Goal: Contribute content: Contribute content

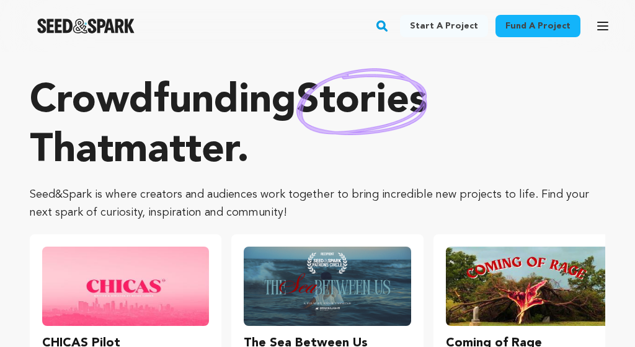
click at [604, 21] on icon "button" at bounding box center [603, 26] width 15 height 15
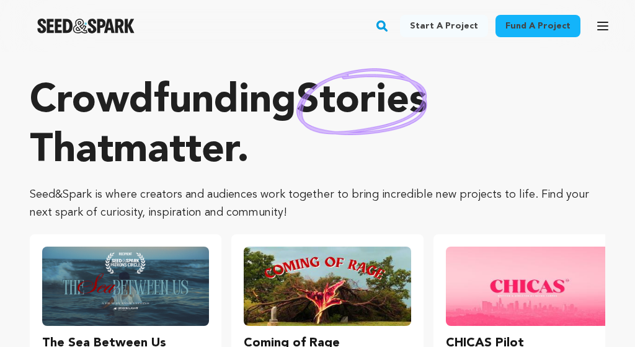
click at [603, 24] on icon "button" at bounding box center [603, 26] width 15 height 15
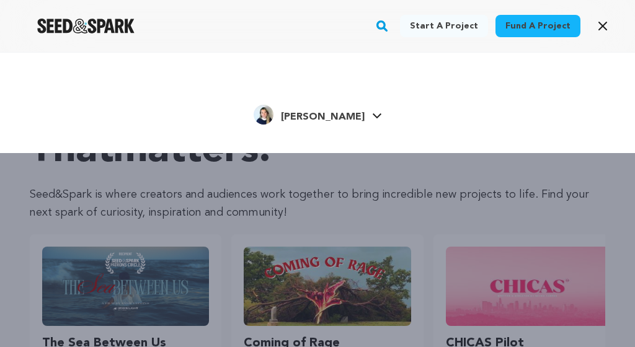
click at [353, 112] on link "Molly S. Molly S." at bounding box center [318, 113] width 128 height 22
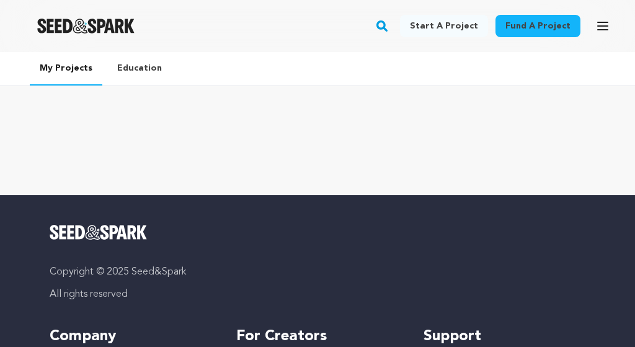
click at [602, 29] on icon "button" at bounding box center [603, 25] width 10 height 7
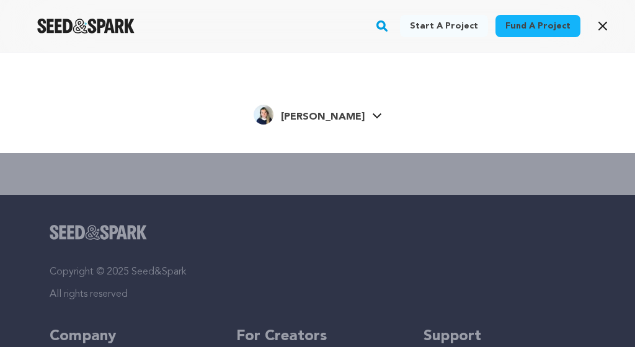
click at [354, 119] on link "Molly S. Molly S." at bounding box center [318, 113] width 128 height 22
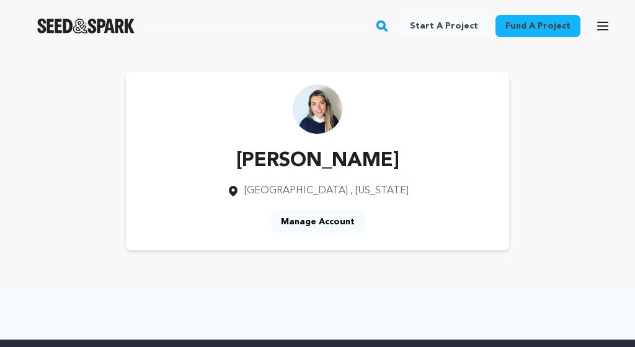
click at [311, 244] on div "[PERSON_NAME] [GEOGRAPHIC_DATA] , [US_STATE] Manage Account" at bounding box center [318, 161] width 384 height 179
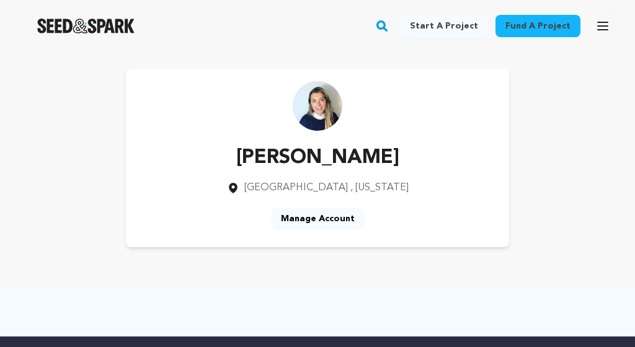
scroll to position [-2, 0]
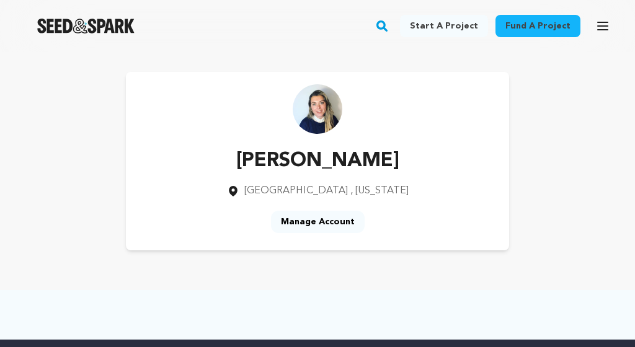
click at [332, 140] on div "[PERSON_NAME] [GEOGRAPHIC_DATA] , [US_STATE] Manage Account" at bounding box center [318, 161] width 384 height 179
click at [612, 22] on button "Open main menu" at bounding box center [603, 26] width 25 height 25
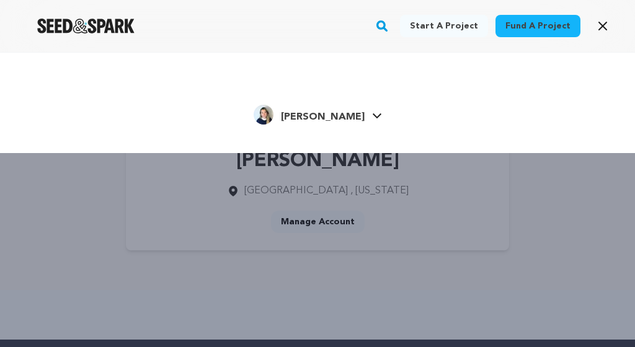
click at [601, 29] on icon "button" at bounding box center [602, 25] width 7 height 7
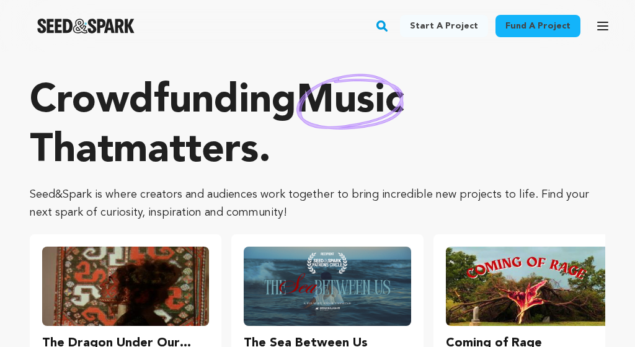
click at [610, 26] on button "Open main menu" at bounding box center [603, 26] width 25 height 25
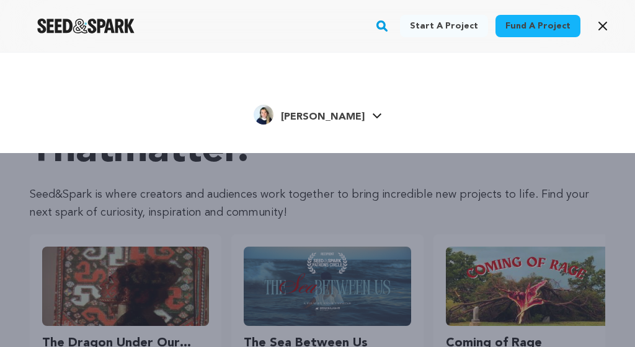
click at [599, 30] on icon "button" at bounding box center [603, 26] width 15 height 15
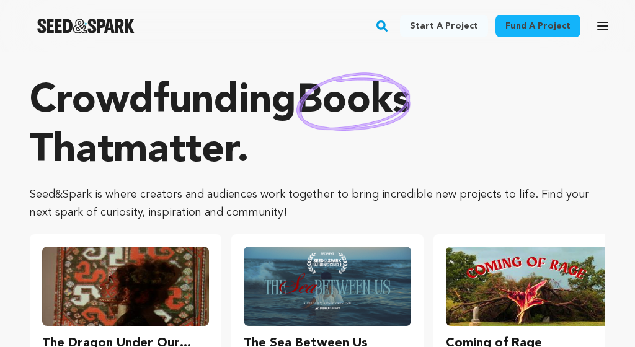
click at [599, 30] on icon "button" at bounding box center [603, 25] width 10 height 7
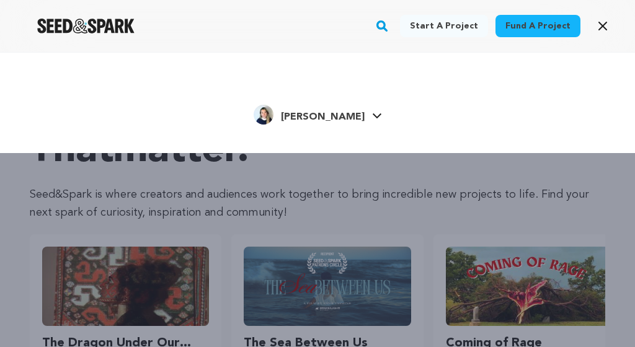
click at [598, 30] on icon "button" at bounding box center [603, 26] width 15 height 15
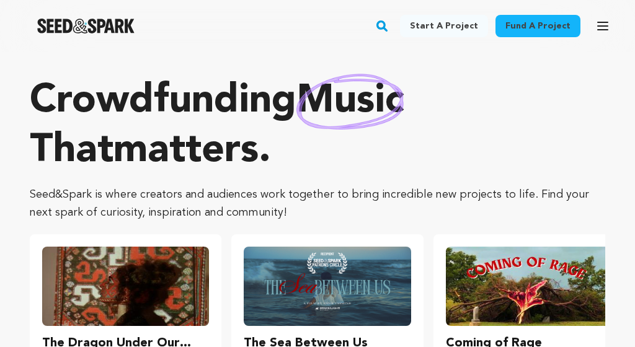
click at [604, 27] on icon "button" at bounding box center [603, 26] width 15 height 15
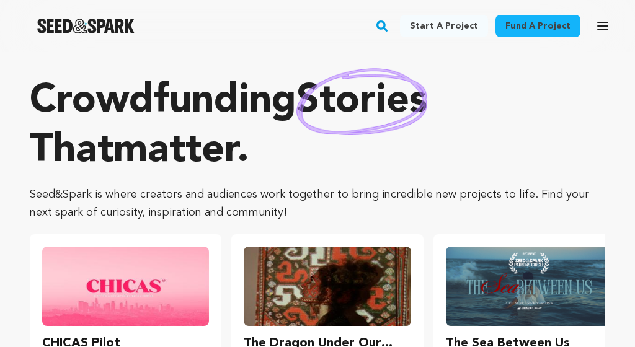
click at [606, 19] on icon "button" at bounding box center [603, 26] width 15 height 15
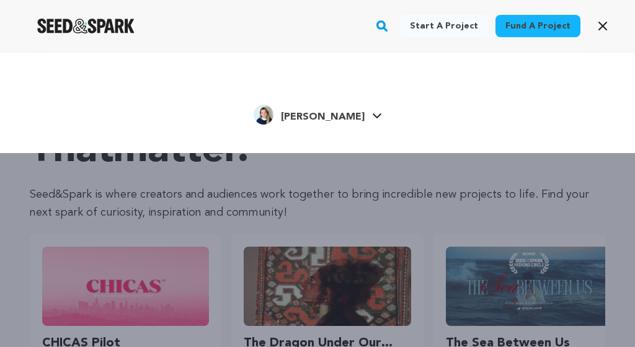
click at [372, 115] on icon at bounding box center [377, 116] width 10 height 6
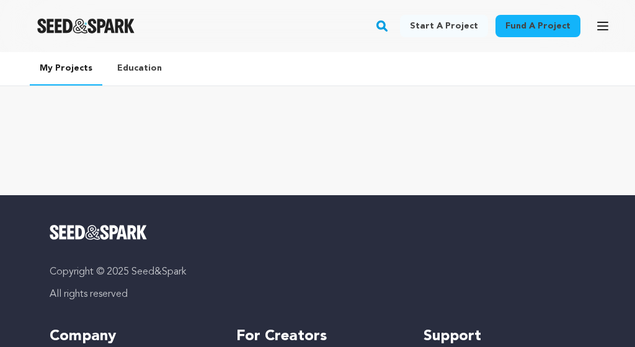
click at [604, 25] on icon "button" at bounding box center [603, 25] width 10 height 7
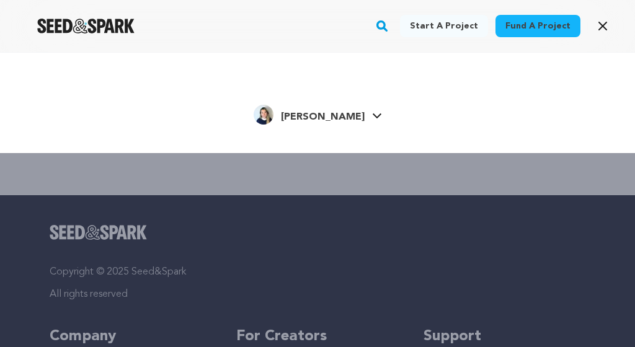
click at [360, 117] on div "[PERSON_NAME] [PERSON_NAME]" at bounding box center [317, 115] width 561 height 26
click at [347, 117] on link "[PERSON_NAME] [PERSON_NAME]" at bounding box center [318, 113] width 128 height 22
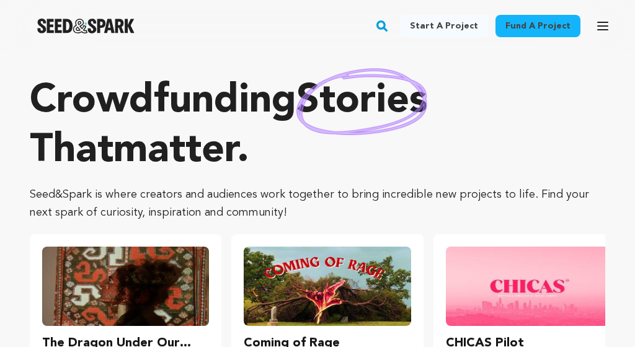
click at [600, 27] on icon "button" at bounding box center [603, 25] width 10 height 7
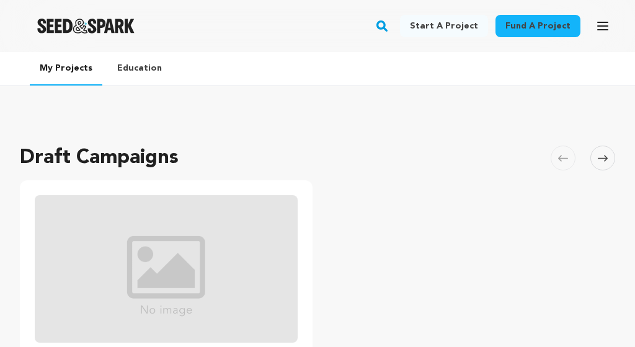
click at [324, 158] on div "Draft Campaigns [GEOGRAPHIC_DATA] Skip to previous slide page [GEOGRAPHIC_DATA]…" at bounding box center [318, 350] width 596 height 438
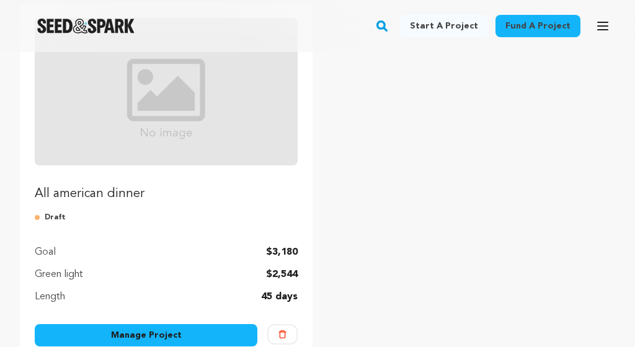
scroll to position [178, 0]
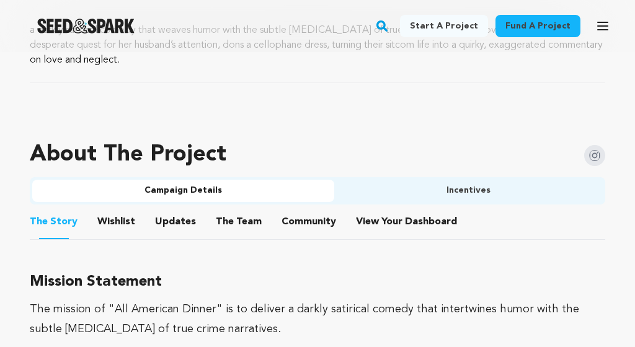
scroll to position [622, 0]
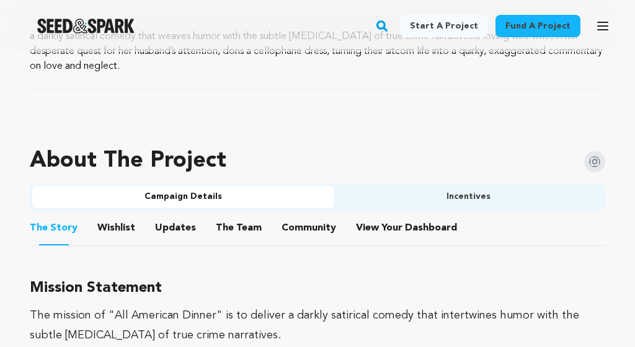
click at [124, 230] on button "Wishlist" at bounding box center [117, 231] width 30 height 30
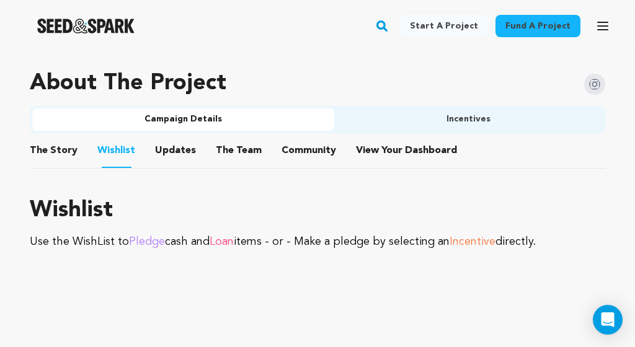
scroll to position [676, 0]
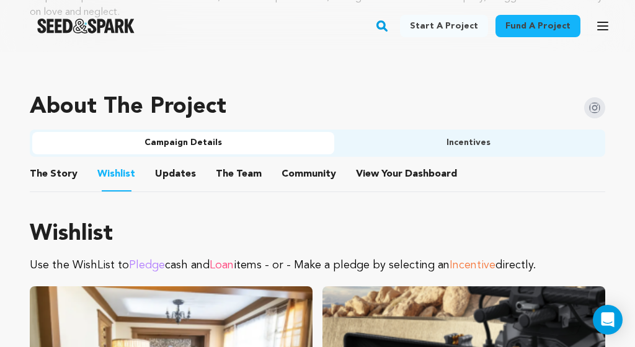
click at [494, 132] on button "Incentives" at bounding box center [468, 143] width 269 height 22
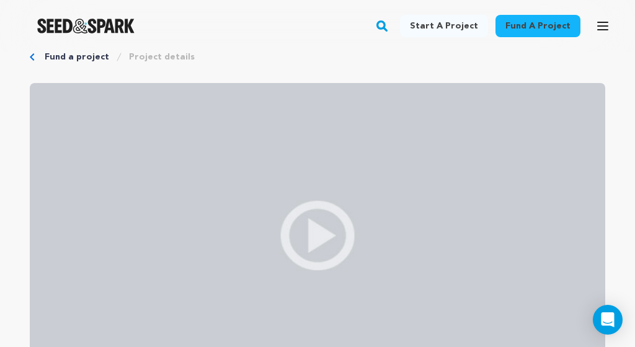
scroll to position [0, 0]
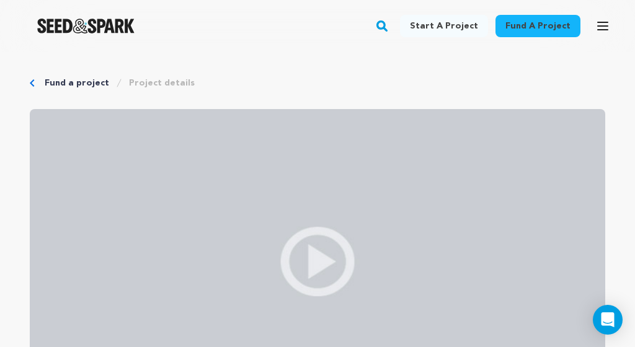
click at [597, 24] on icon "button" at bounding box center [603, 26] width 15 height 15
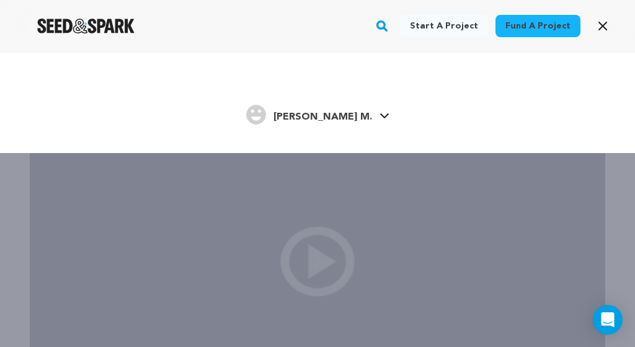
click at [329, 121] on span "[PERSON_NAME] M." at bounding box center [323, 117] width 99 height 10
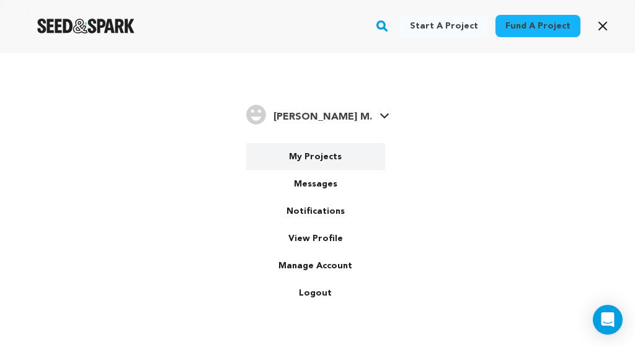
click at [318, 154] on link "My Projects" at bounding box center [315, 156] width 139 height 27
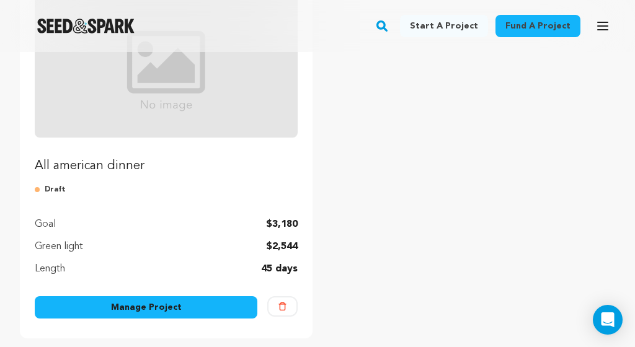
scroll to position [220, 0]
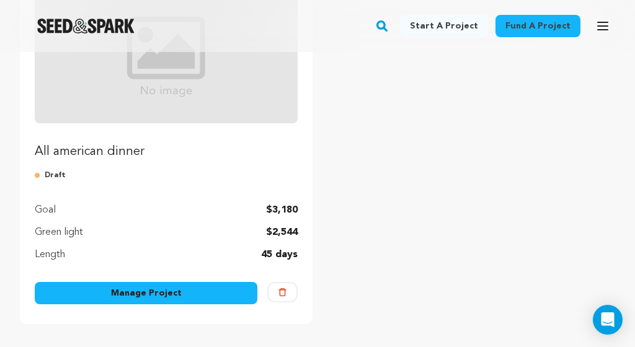
click at [186, 299] on link "Manage Project" at bounding box center [146, 293] width 223 height 22
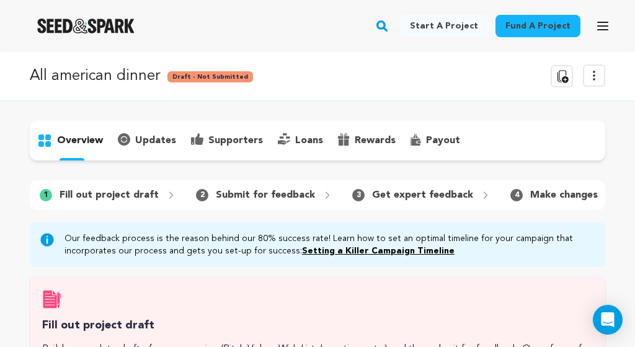
click at [595, 75] on icon at bounding box center [594, 75] width 1 height 9
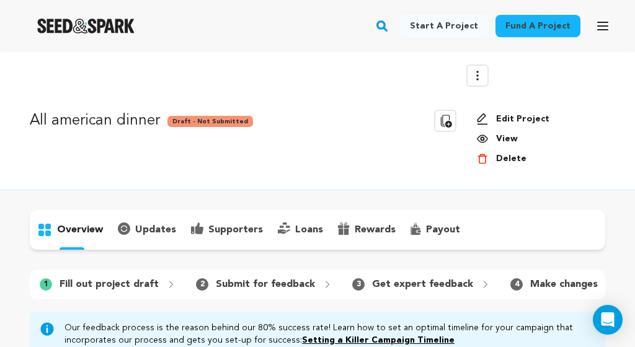
click at [516, 120] on link "Edit Project" at bounding box center [535, 119] width 119 height 12
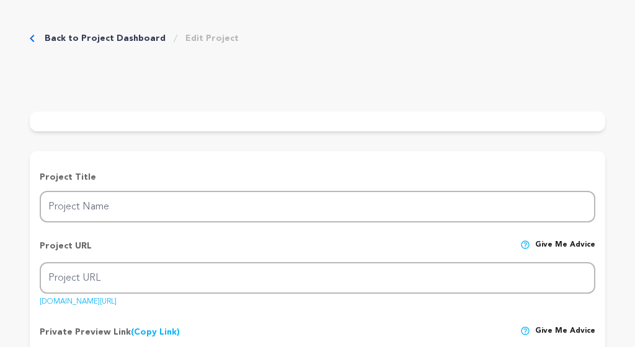
type input "All american dinner"
type input "all-american-dinner-2"
type input "a housewife creates a homemade dress of cellophane to get her husbands attentio…"
type textarea "a darkly satirical comedy that weaves humor with the subtle [MEDICAL_DATA] of t…"
type textarea "The mission of "All American Dinner" is to deliver a darkly satirical comedy th…"
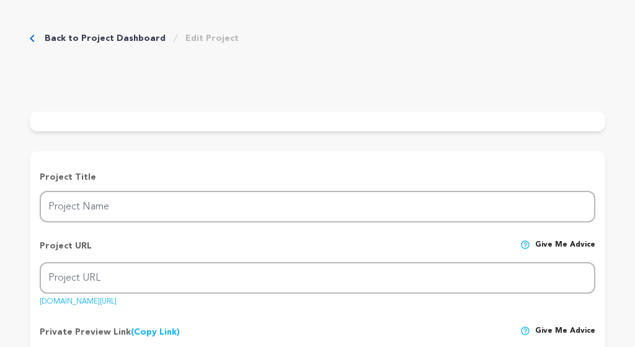
radio input "true"
type textarea "school"
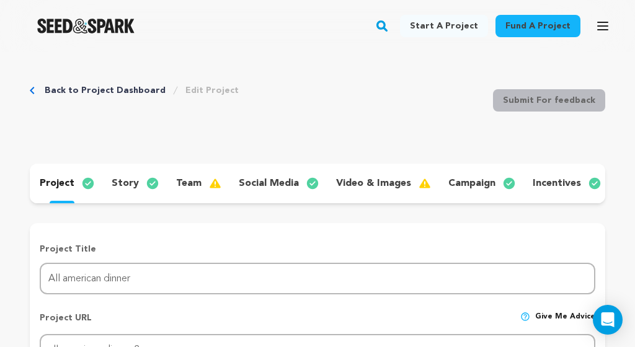
click at [209, 187] on img at bounding box center [220, 183] width 22 height 15
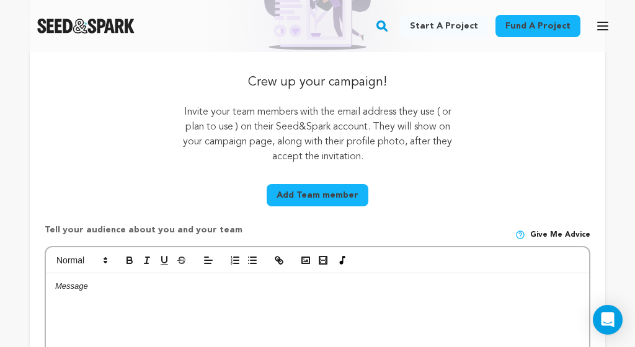
scroll to position [306, 0]
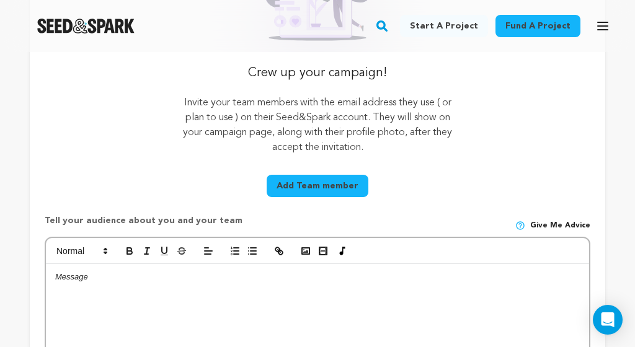
click at [316, 189] on button "Add Team member" at bounding box center [318, 186] width 102 height 22
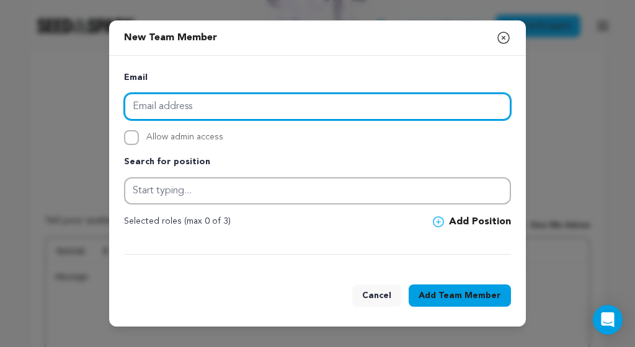
click at [243, 105] on input "email" at bounding box center [317, 106] width 387 height 27
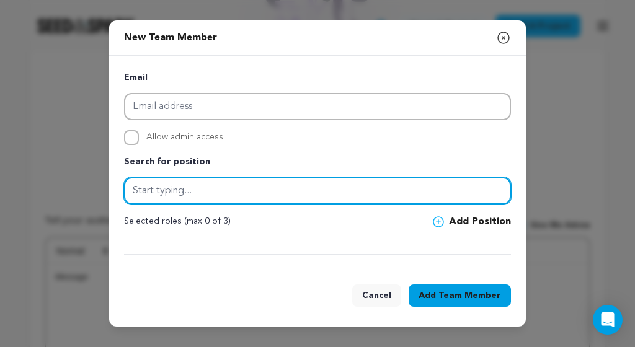
click at [219, 190] on input "text" at bounding box center [317, 190] width 387 height 27
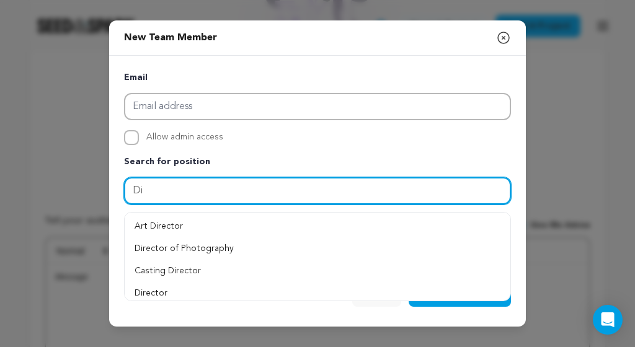
type input "D"
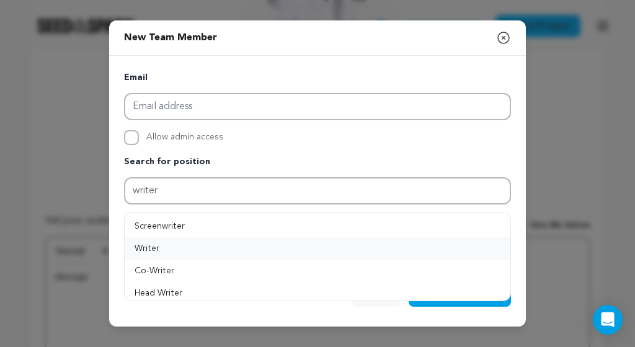
click at [169, 248] on button "Writer" at bounding box center [318, 249] width 386 height 22
type input "Writer"
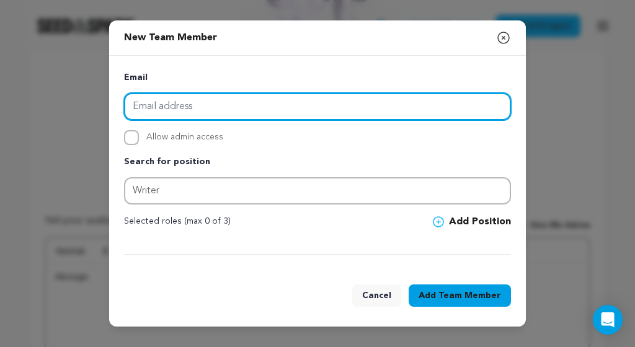
click at [166, 96] on input "email" at bounding box center [317, 106] width 387 height 27
type input "m"
type input "[PERSON_NAME][EMAIL_ADDRESS][DOMAIN_NAME]"
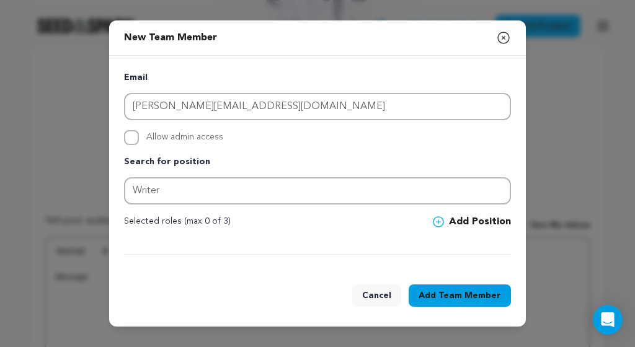
click at [450, 293] on span "Team Member" at bounding box center [470, 296] width 63 height 12
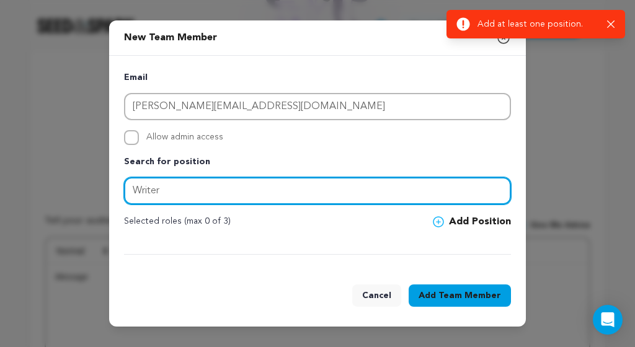
click at [365, 187] on input "Writer" at bounding box center [317, 190] width 387 height 27
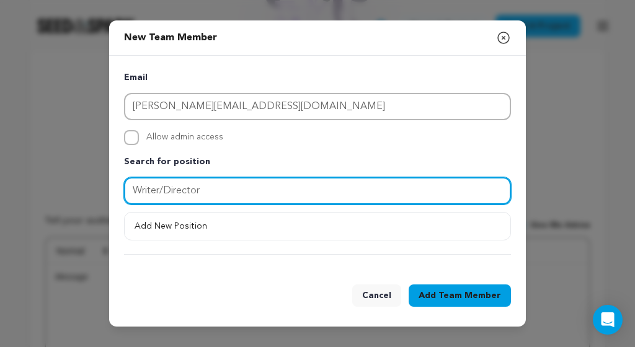
type input "Writer/Director"
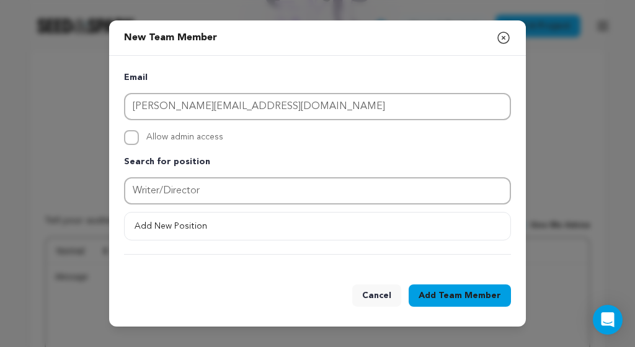
click at [444, 292] on span "Team Member" at bounding box center [470, 296] width 63 height 12
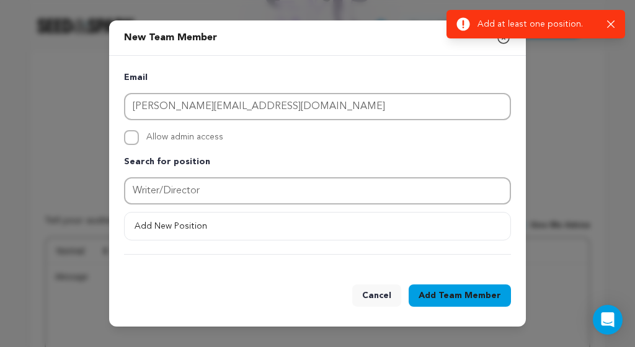
click at [541, 28] on p "Add at least one position." at bounding box center [538, 24] width 120 height 12
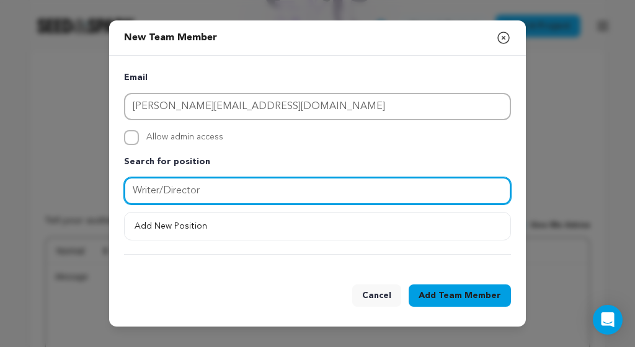
click at [246, 192] on input "Writer/Director" at bounding box center [317, 190] width 387 height 27
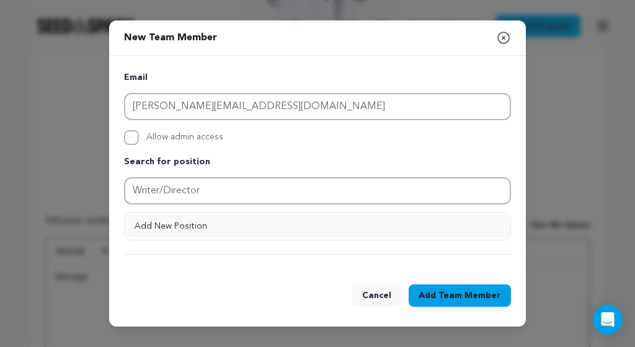
click at [233, 230] on button "Add New Position" at bounding box center [318, 226] width 386 height 22
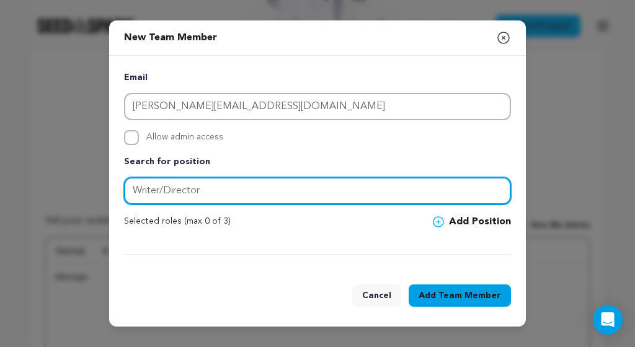
click at [242, 202] on input "Writer/Director" at bounding box center [317, 190] width 387 height 27
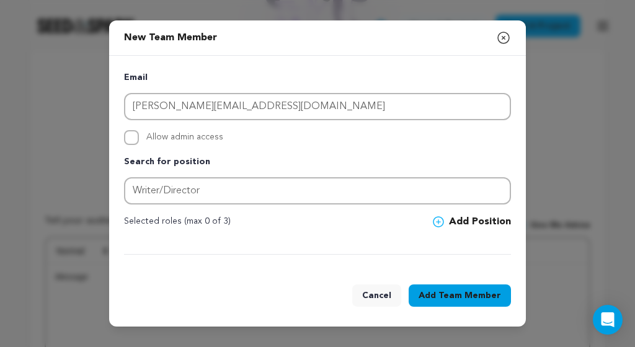
click at [251, 235] on div "Email [PERSON_NAME][EMAIL_ADDRESS][DOMAIN_NAME] Allow admin access Search for p…" at bounding box center [317, 163] width 387 height 184
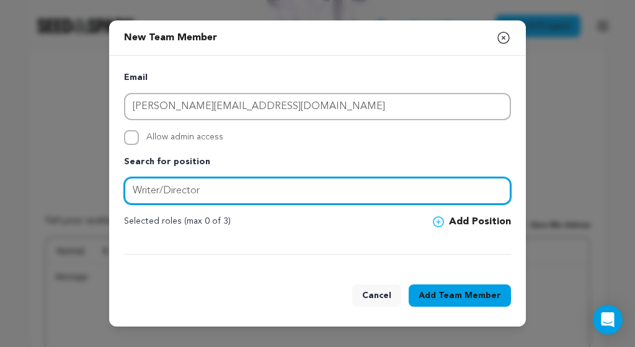
click at [210, 191] on input "Writer/Director" at bounding box center [317, 190] width 387 height 27
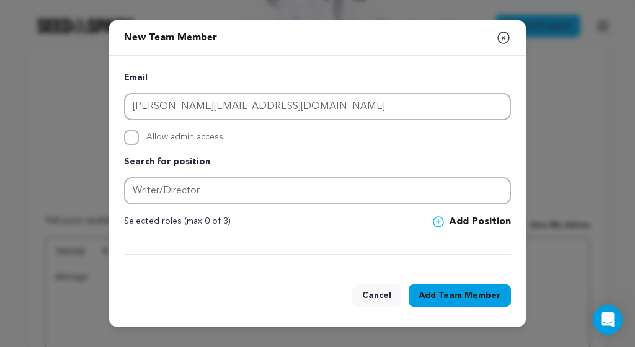
click at [449, 291] on span "Team Member" at bounding box center [470, 296] width 63 height 12
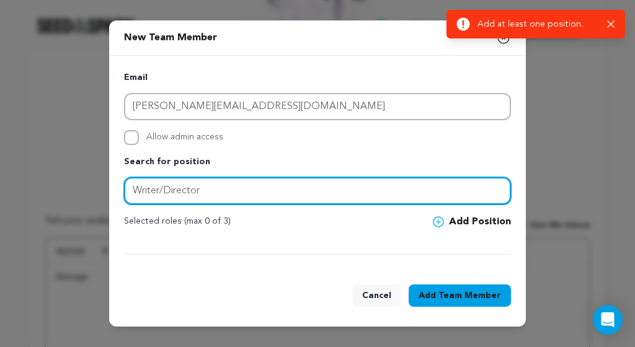
click at [468, 182] on input "Writer/Director" at bounding box center [317, 190] width 387 height 27
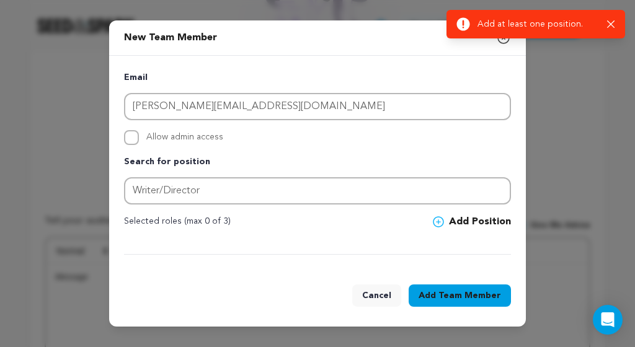
click at [460, 221] on button "Add Position" at bounding box center [472, 222] width 78 height 15
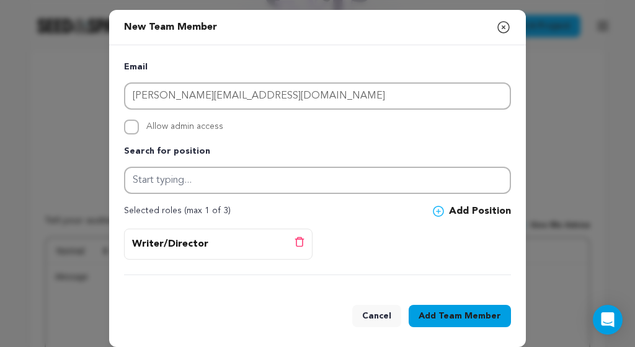
click at [284, 208] on div "Selected roles (max 1 of 3) Add Position" at bounding box center [317, 211] width 387 height 15
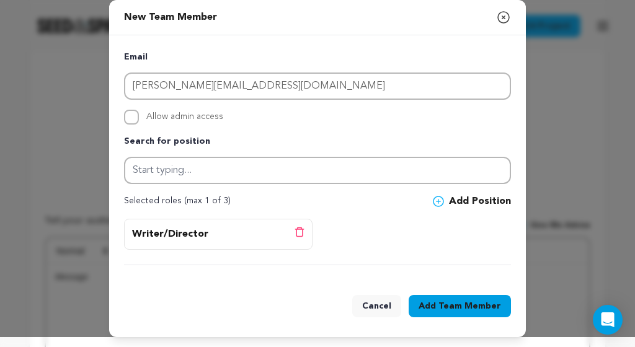
scroll to position [9, 0]
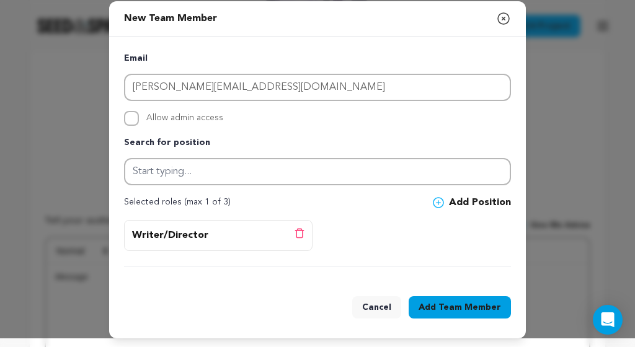
click at [444, 302] on span "Team Member" at bounding box center [470, 308] width 63 height 12
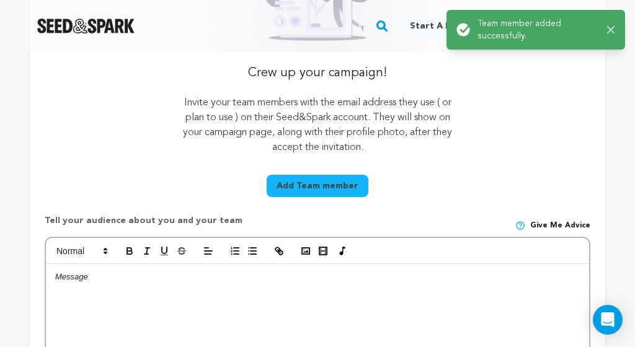
scroll to position [0, 0]
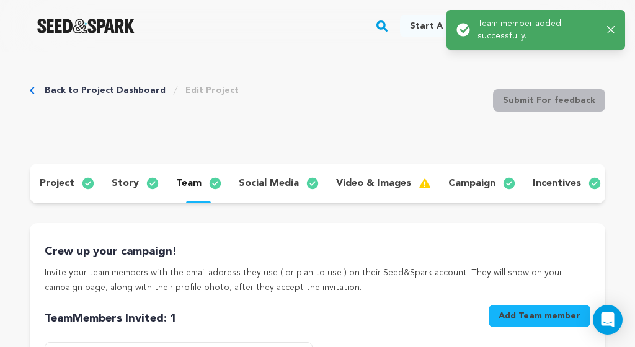
click at [330, 272] on p "Invite your team members with the email address they use ( or plan to use ) on …" at bounding box center [318, 281] width 546 height 30
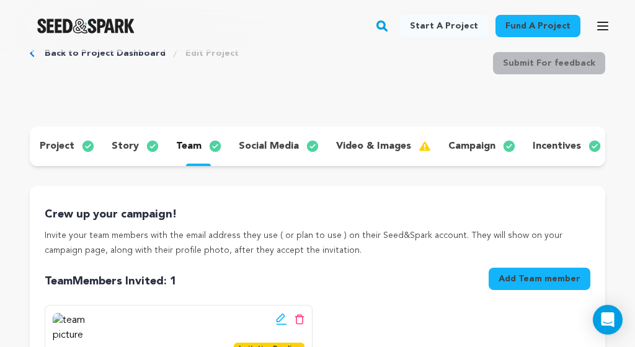
scroll to position [34, 0]
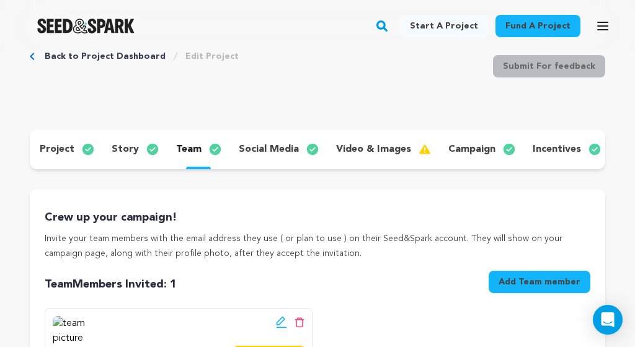
click at [477, 146] on p "campaign" at bounding box center [472, 149] width 47 height 15
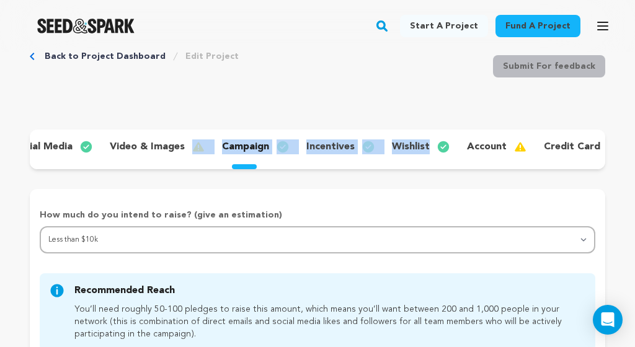
scroll to position [2, 239]
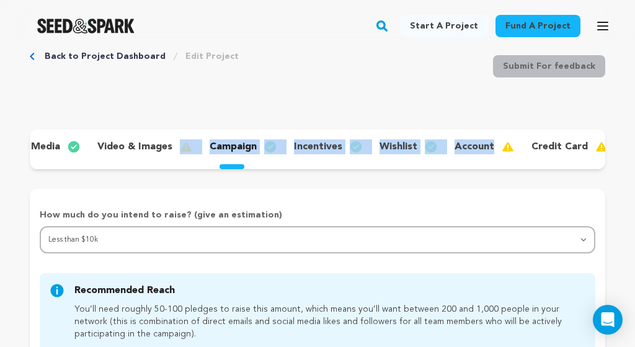
drag, startPoint x: 420, startPoint y: 162, endPoint x: 460, endPoint y: 152, distance: 40.9
click at [460, 152] on div "project story team social media video & images campaign incentives wishlist acc…" at bounding box center [318, 150] width 576 height 40
click at [60, 147] on div "social media" at bounding box center [38, 147] width 97 height 20
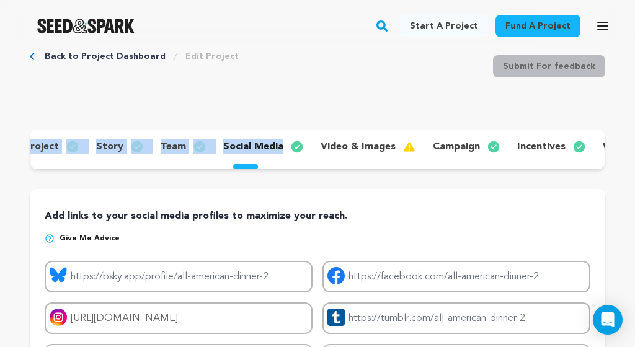
scroll to position [2, 0]
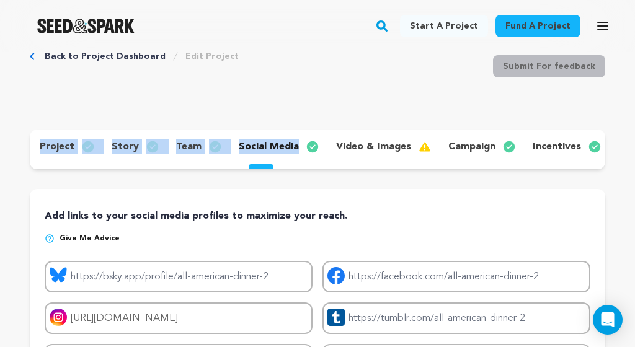
drag, startPoint x: 235, startPoint y: 161, endPoint x: 19, endPoint y: 147, distance: 215.7
click at [200, 144] on div "team" at bounding box center [197, 147] width 63 height 20
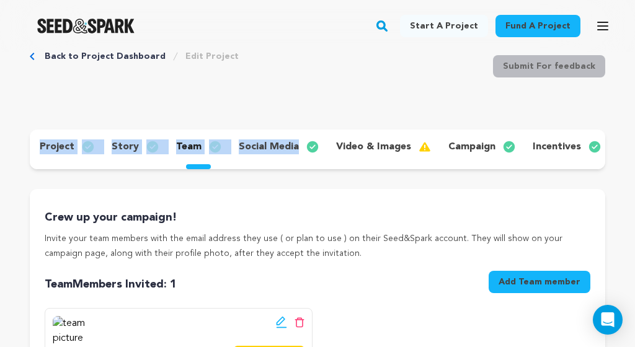
click at [136, 148] on div "story" at bounding box center [134, 147] width 65 height 20
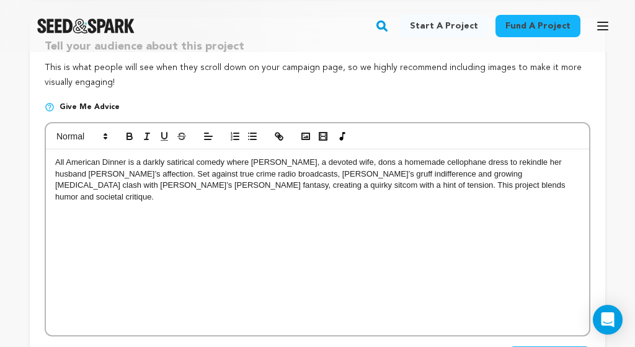
scroll to position [215, 0]
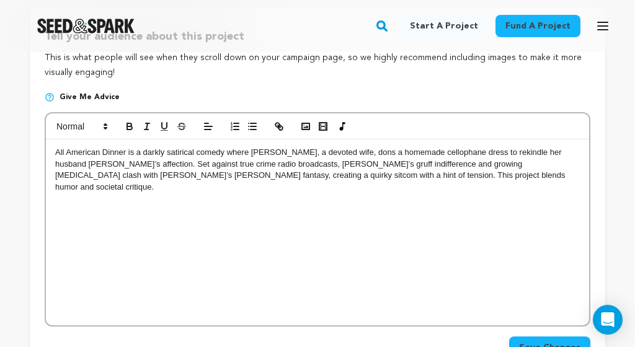
click at [51, 147] on div "All American Dinner is a darkly satirical comedy where [PERSON_NAME], a devoted…" at bounding box center [317, 233] width 543 height 186
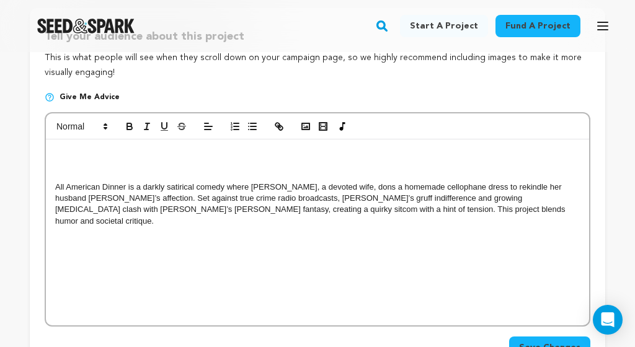
drag, startPoint x: 107, startPoint y: 127, endPoint x: 106, endPoint y: 141, distance: 14.9
click at [107, 128] on polygon at bounding box center [105, 128] width 2 height 1
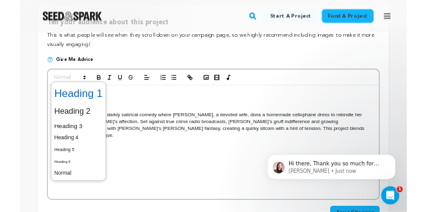
scroll to position [0, 0]
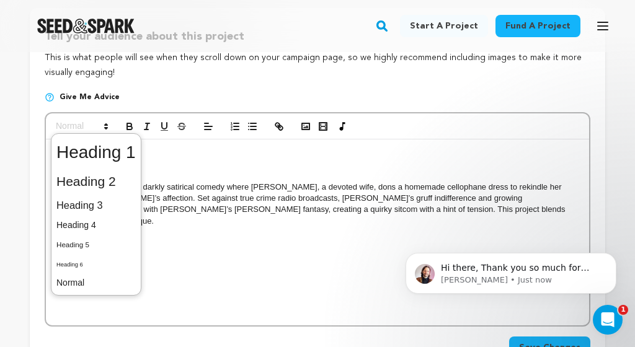
click at [184, 154] on p at bounding box center [317, 152] width 525 height 11
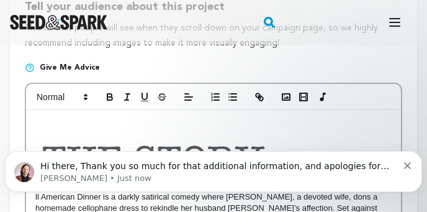
click at [406, 166] on icon "Dismiss notification" at bounding box center [407, 165] width 7 height 7
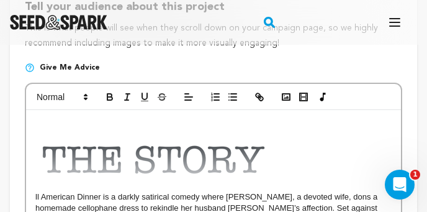
click at [288, 161] on img at bounding box center [163, 160] width 257 height 62
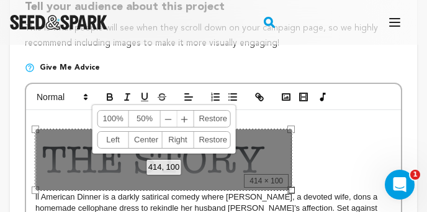
click at [319, 164] on p "ll American Dinner is a darkly satirical comedy where [PERSON_NAME], a devoted …" at bounding box center [213, 188] width 356 height 119
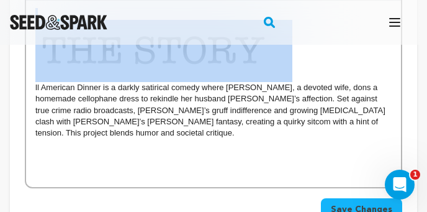
scroll to position [301, 0]
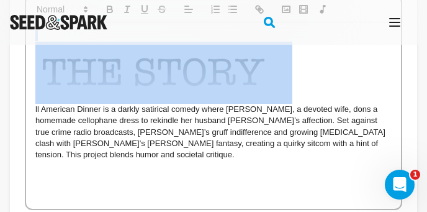
drag, startPoint x: 319, startPoint y: 163, endPoint x: 333, endPoint y: -5, distance: 168.7
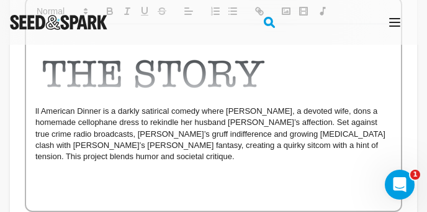
click at [336, 147] on p "ll American Dinner is a darkly satirical comedy where [PERSON_NAME], a devoted …" at bounding box center [213, 102] width 356 height 119
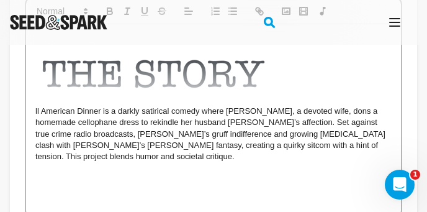
click at [35, 110] on p "ll American Dinner is a darkly satirical comedy where [PERSON_NAME], a devoted …" at bounding box center [213, 102] width 356 height 119
click at [346, 147] on p "All American Dinner is a darkly satirical comedy where [PERSON_NAME], a devoted…" at bounding box center [213, 102] width 356 height 119
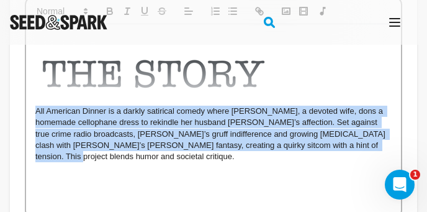
drag, startPoint x: 345, startPoint y: 147, endPoint x: 35, endPoint y: 108, distance: 312.7
click at [35, 107] on div "All American Dinner is a darkly satirical comedy where [PERSON_NAME], a devoted…" at bounding box center [213, 120] width 375 height 192
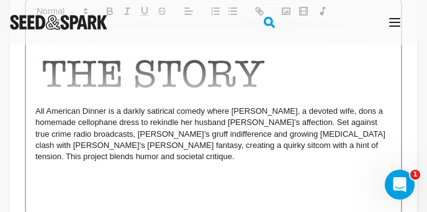
drag, startPoint x: 423, startPoint y: 47, endPoint x: 423, endPoint y: 17, distance: 29.2
click at [412, 71] on div "Tell your audience about this project This is what people will see when they sc…" at bounding box center [213, 84] width 407 height 382
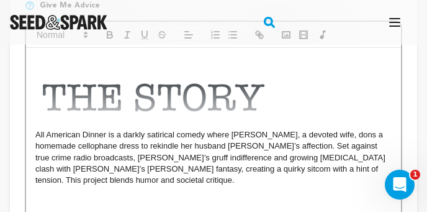
scroll to position [279, 0]
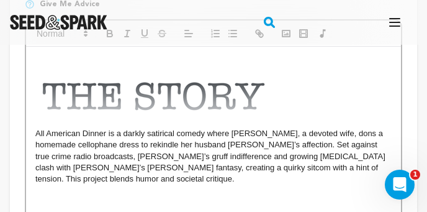
click at [406, 119] on div "Tell your audience about this project This is what people will see when they sc…" at bounding box center [213, 141] width 407 height 453
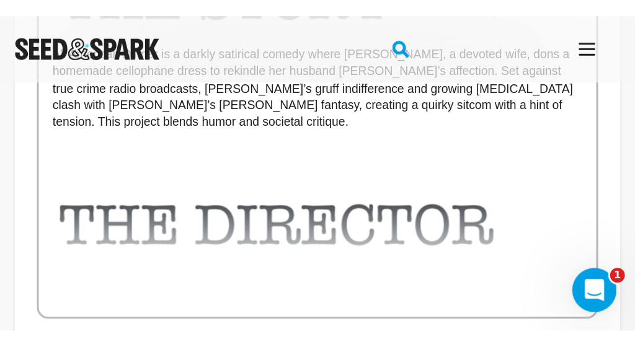
scroll to position [388, 0]
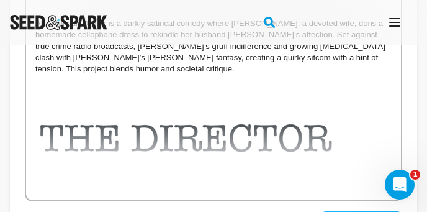
click at [360, 126] on p at bounding box center [213, 145] width 356 height 94
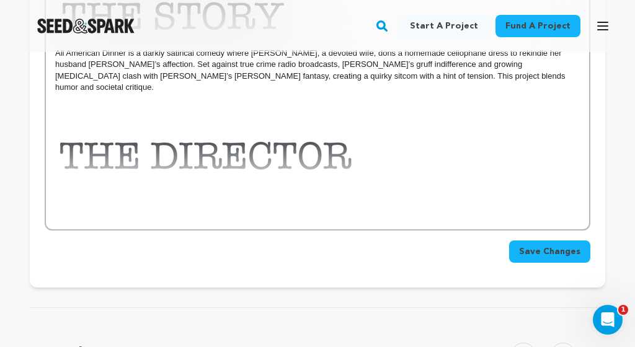
drag, startPoint x: 633, startPoint y: 133, endPoint x: 627, endPoint y: 12, distance: 121.8
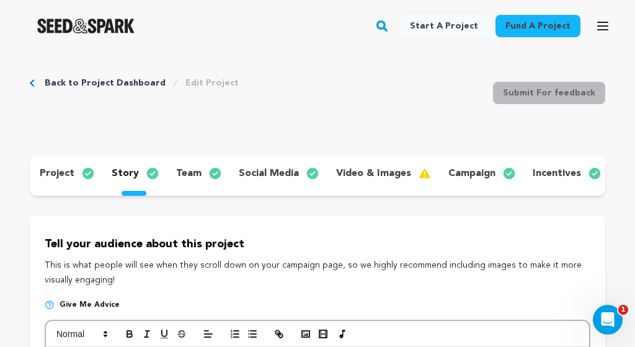
scroll to position [0, 0]
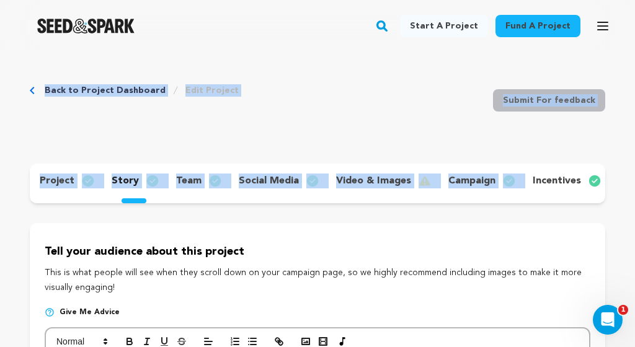
drag, startPoint x: 616, startPoint y: 65, endPoint x: 543, endPoint y: 157, distance: 117.4
click at [429, 199] on div "project story team social media video & images campaign incentives wishlist acc…" at bounding box center [318, 184] width 576 height 40
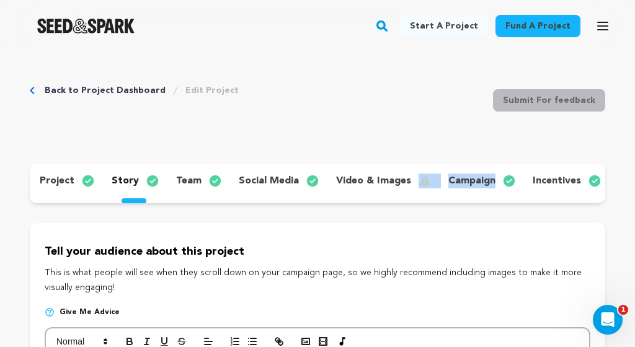
drag, startPoint x: 407, startPoint y: 199, endPoint x: 478, endPoint y: 197, distance: 71.4
click at [478, 197] on div "project story team social media video & images campaign incentives wishlist acc…" at bounding box center [318, 184] width 576 height 40
click at [519, 199] on div "project story team social media video & images campaign incentives wishlist acc…" at bounding box center [318, 184] width 576 height 40
click at [521, 201] on div "project story team social media video & images campaign incentives wishlist acc…" at bounding box center [318, 184] width 576 height 40
click at [517, 202] on div "project story team social media video & images campaign incentives wishlist acc…" at bounding box center [318, 184] width 576 height 40
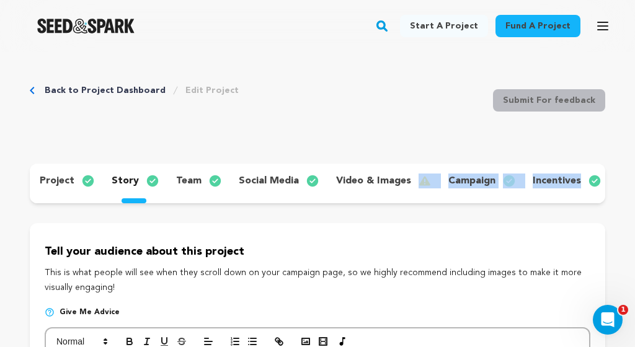
drag, startPoint x: 409, startPoint y: 199, endPoint x: 545, endPoint y: 196, distance: 136.5
click at [545, 196] on div "project story team social media video & images campaign incentives wishlist acc…" at bounding box center [318, 184] width 576 height 40
click at [538, 195] on div "project story team social media video & images campaign incentives wishlist acc…" at bounding box center [318, 184] width 576 height 40
drag, startPoint x: 576, startPoint y: 175, endPoint x: 596, endPoint y: 177, distance: 20.6
click at [596, 177] on div "incentives" at bounding box center [566, 181] width 86 height 20
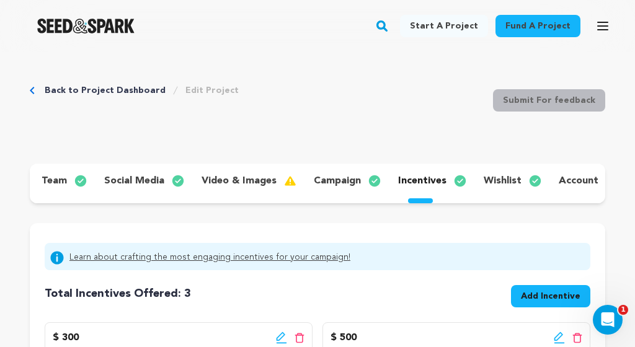
scroll to position [2, 136]
click at [505, 178] on p "wishlist" at bounding box center [501, 181] width 38 height 15
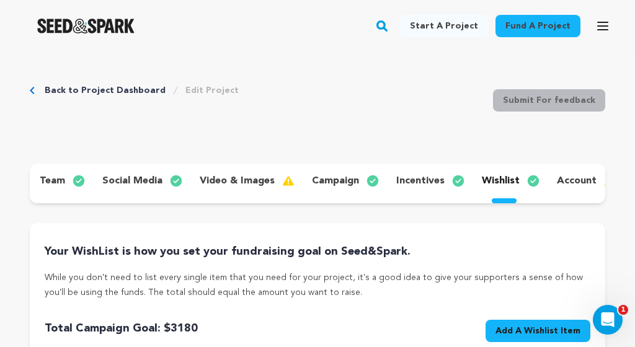
click at [493, 257] on h4 "Your WishList is how you set your fundraising goal on Seed&Spark." at bounding box center [318, 251] width 546 height 17
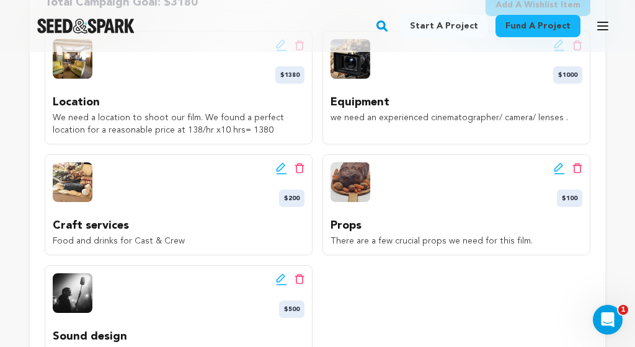
scroll to position [333, 0]
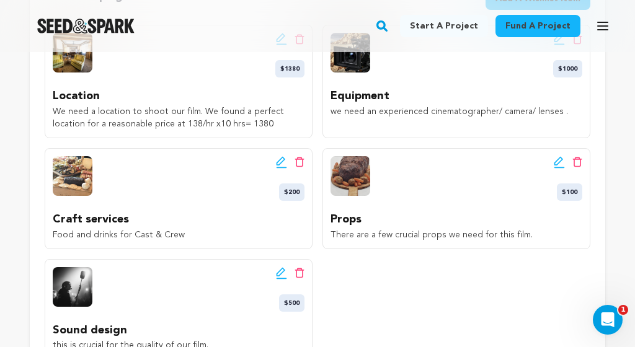
click at [557, 163] on icon at bounding box center [559, 162] width 11 height 12
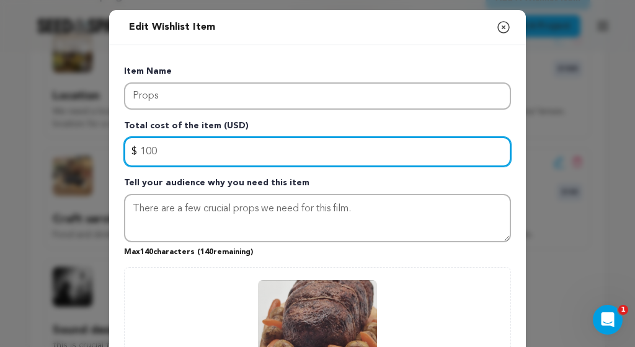
drag, startPoint x: 164, startPoint y: 150, endPoint x: 119, endPoint y: 150, distance: 45.3
click at [119, 150] on div "Item Name Props Total cost of the item (USD) $ Amount 100 Tell your audience wh…" at bounding box center [317, 263] width 417 height 436
type input "200"
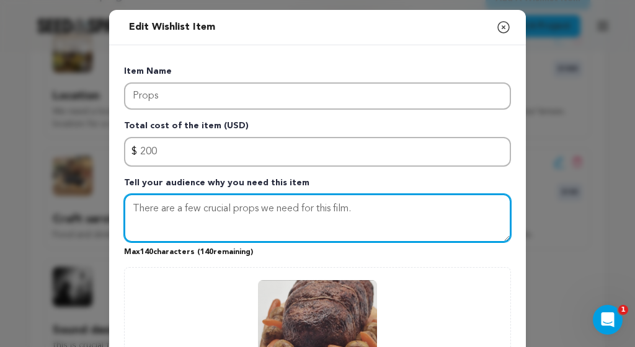
click at [362, 214] on textarea "There are a few crucial props we need for this film." at bounding box center [317, 218] width 387 height 48
click at [379, 210] on textarea "There are a few crucial props we need for this film. One being the roast beef d…" at bounding box center [317, 218] width 387 height 48
click at [408, 209] on textarea "There are a few crucial props we need for this film. One being the roast beef d…" at bounding box center [317, 218] width 387 height 48
click at [469, 207] on textarea "There are a few crucial props we need for this film. the roast beef dinner," at bounding box center [317, 218] width 387 height 48
drag, startPoint x: 359, startPoint y: 208, endPoint x: 379, endPoint y: 225, distance: 26.9
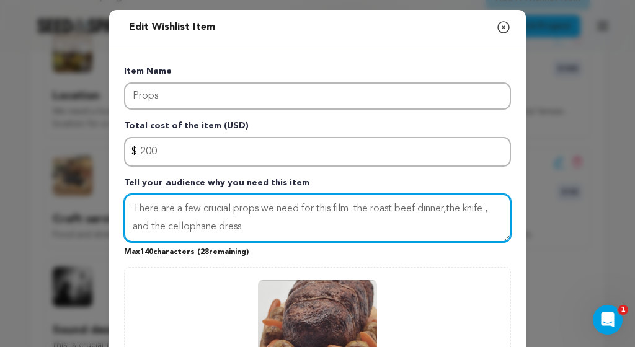
click at [379, 225] on textarea "There are a few crucial props we need for this film. the roast beef dinner,the …" at bounding box center [317, 218] width 387 height 48
type textarea "There are a few crucial props we need for this film including working with a de…"
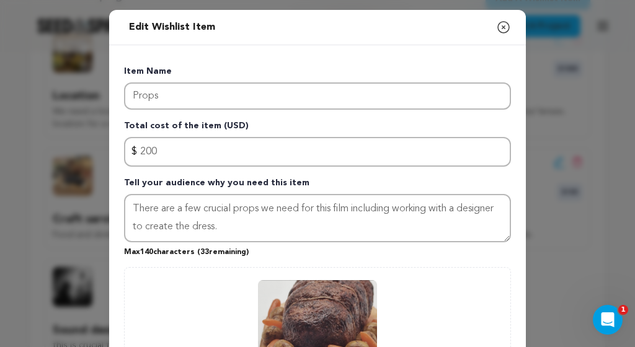
click at [467, 259] on div "Item Name Props Total cost of the item (USD) $ Amount 200 Tell your audience wh…" at bounding box center [317, 265] width 387 height 401
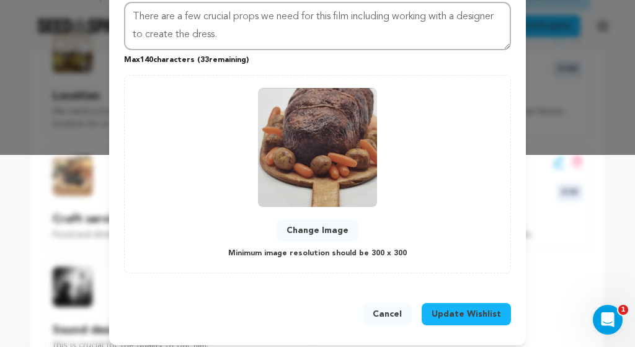
scroll to position [201, 0]
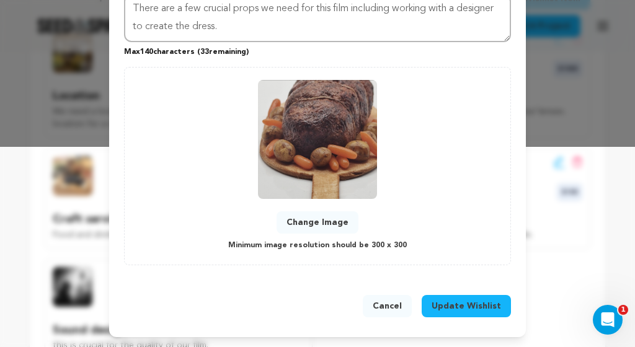
click at [447, 308] on span "Update Wishlist" at bounding box center [466, 306] width 69 height 12
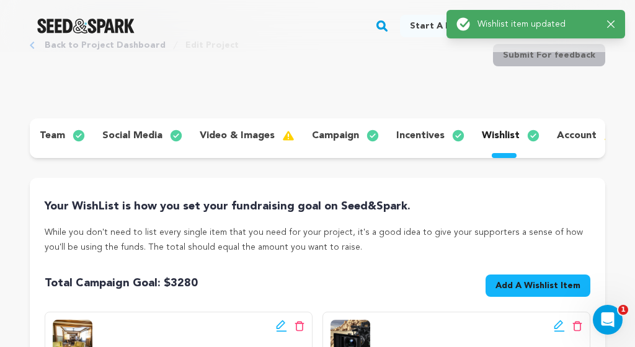
scroll to position [0, 0]
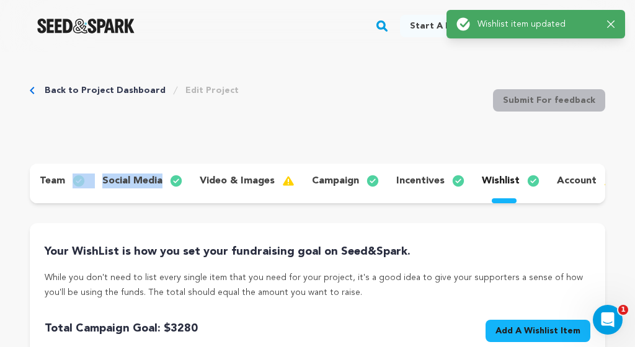
drag, startPoint x: 300, startPoint y: 197, endPoint x: 199, endPoint y: 197, distance: 101.7
click at [199, 197] on div "project story team social media video & images campaign incentives wishlist acc…" at bounding box center [318, 184] width 576 height 40
click at [67, 181] on div "team" at bounding box center [61, 181] width 63 height 20
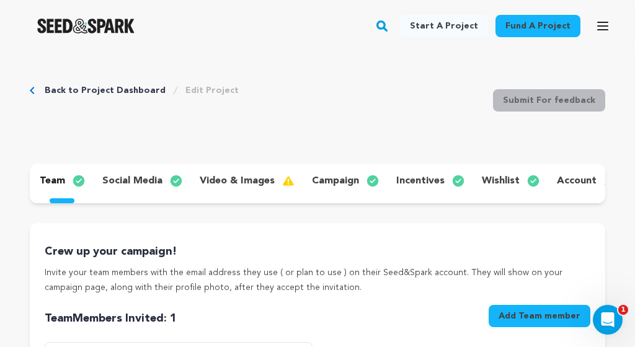
click at [226, 264] on div "Crew up your campaign! Invite your team members with the email address they use…" at bounding box center [318, 269] width 546 height 52
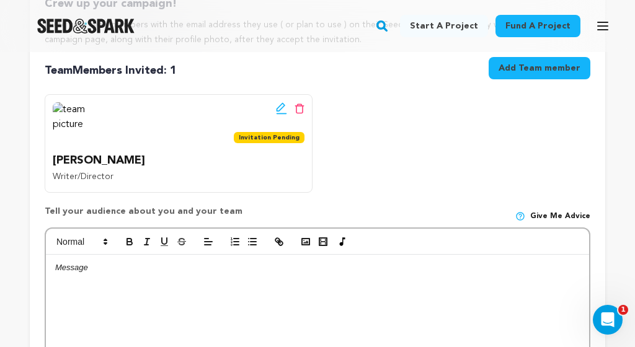
scroll to position [249, 0]
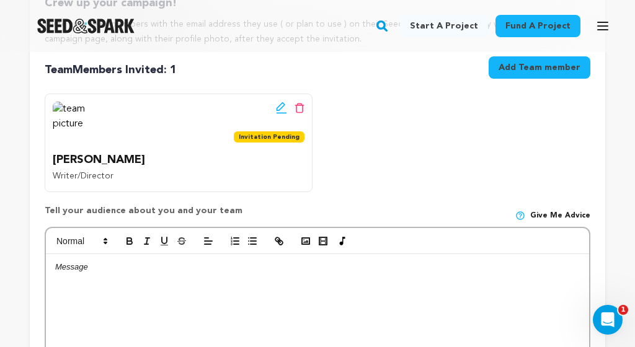
click at [514, 69] on button "Add Team member" at bounding box center [540, 67] width 102 height 22
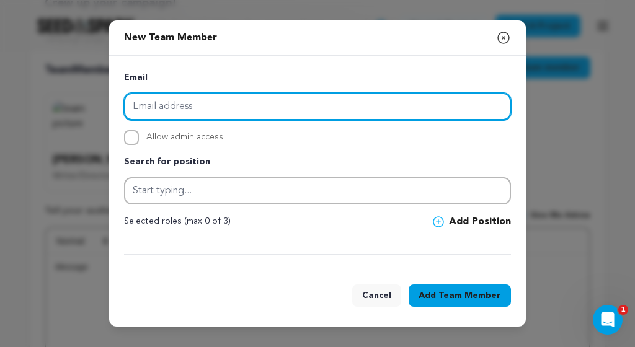
click at [323, 109] on input "email" at bounding box center [317, 106] width 387 height 27
type input "[PERSON_NAME]"
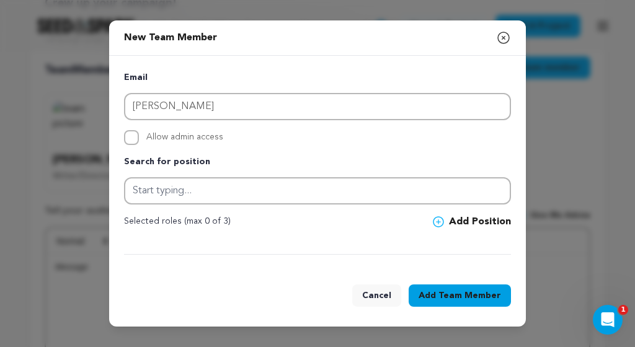
click at [506, 33] on icon "button" at bounding box center [503, 37] width 15 height 15
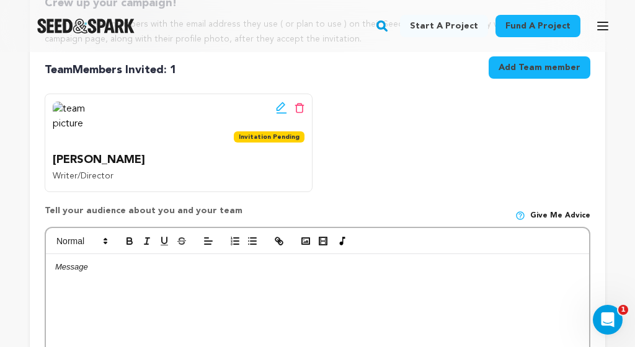
click at [377, 154] on div "Edit team button Delete team button Invitation Pending [PERSON_NAME] Writer/Dir…" at bounding box center [318, 143] width 546 height 99
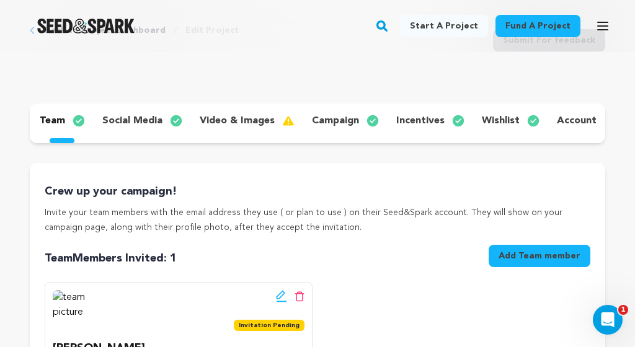
scroll to position [73, 0]
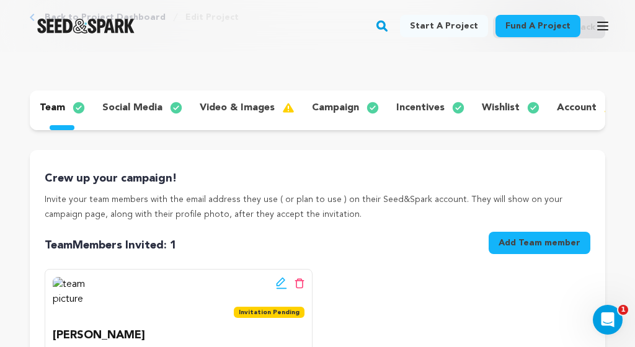
click at [601, 27] on icon "button" at bounding box center [603, 26] width 15 height 15
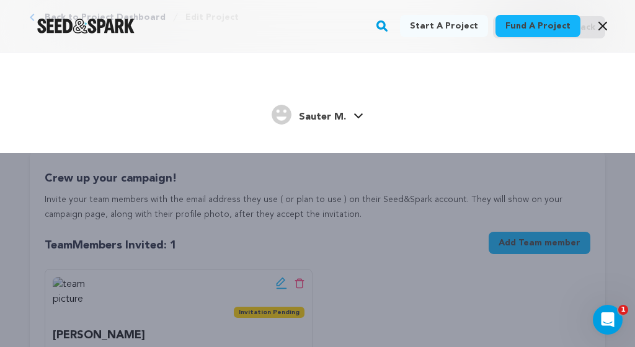
click at [601, 27] on icon "button" at bounding box center [603, 26] width 15 height 15
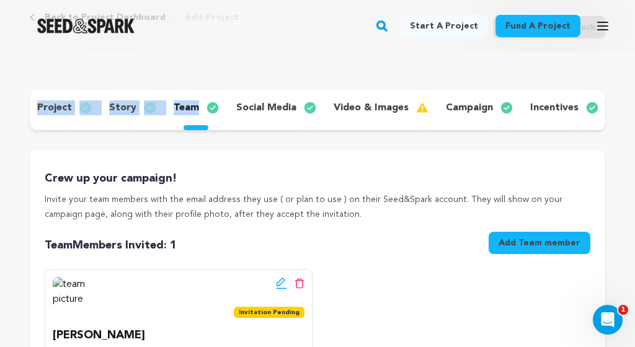
scroll to position [2, 0]
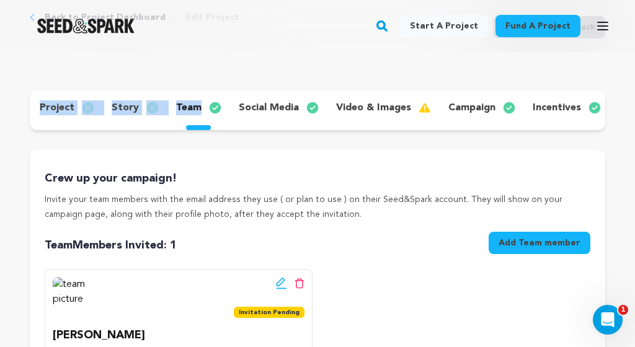
drag, startPoint x: 165, startPoint y: 123, endPoint x: 11, endPoint y: 105, distance: 155.5
